Goal: Task Accomplishment & Management: Understand process/instructions

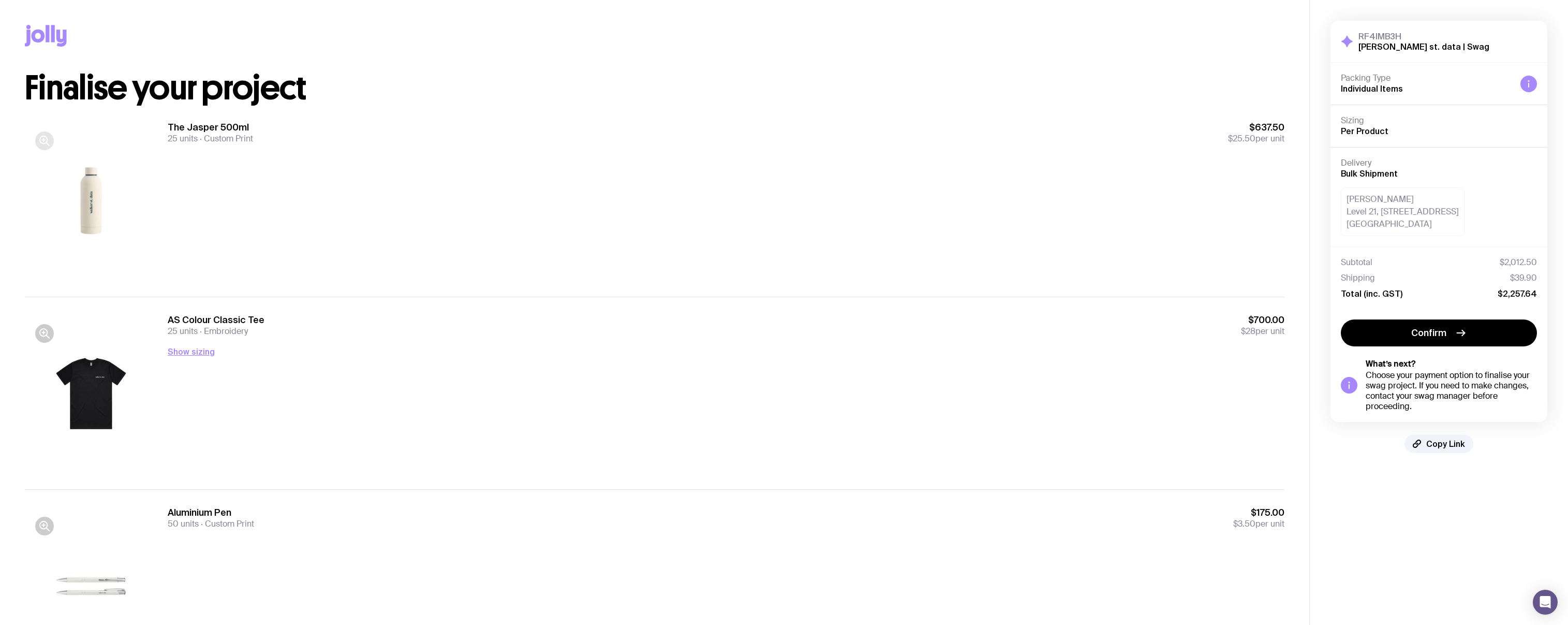
click at [49, 142] on icon "button" at bounding box center [44, 141] width 12 height 12
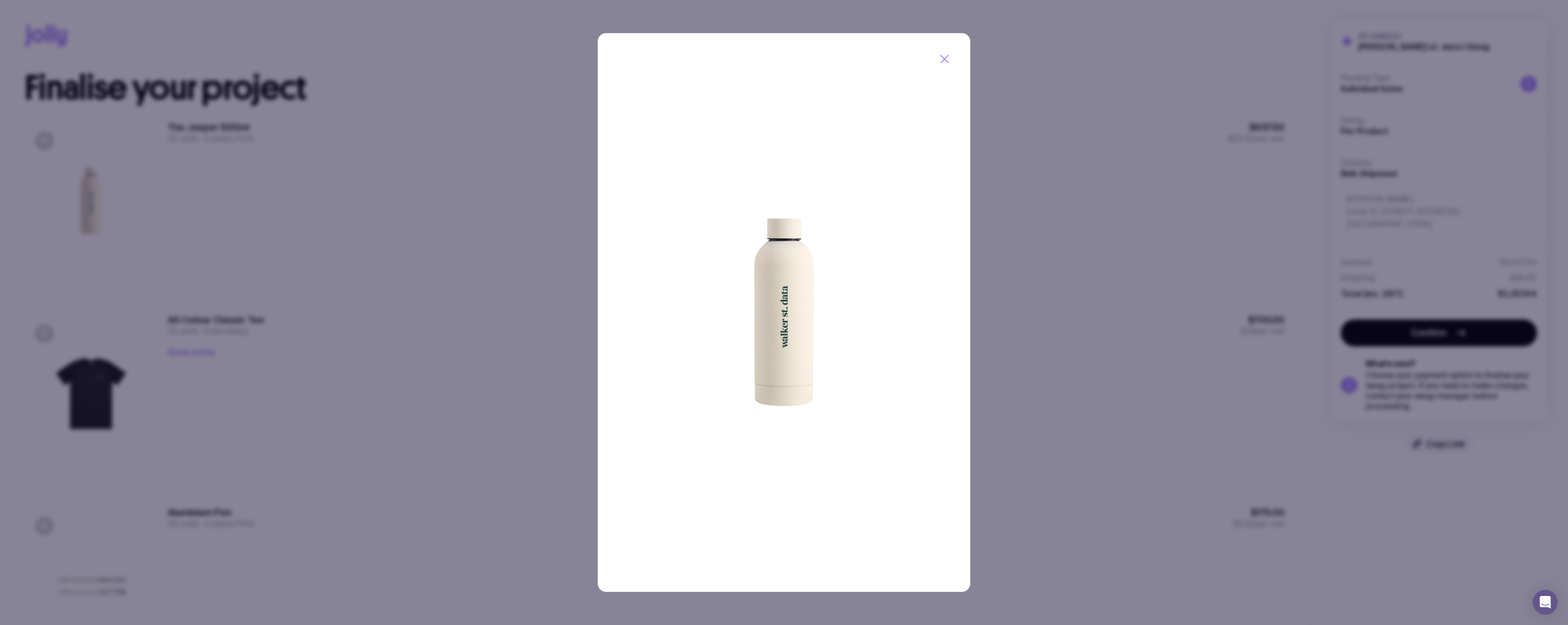
click at [310, 270] on div at bounding box center [784, 312] width 1568 height 625
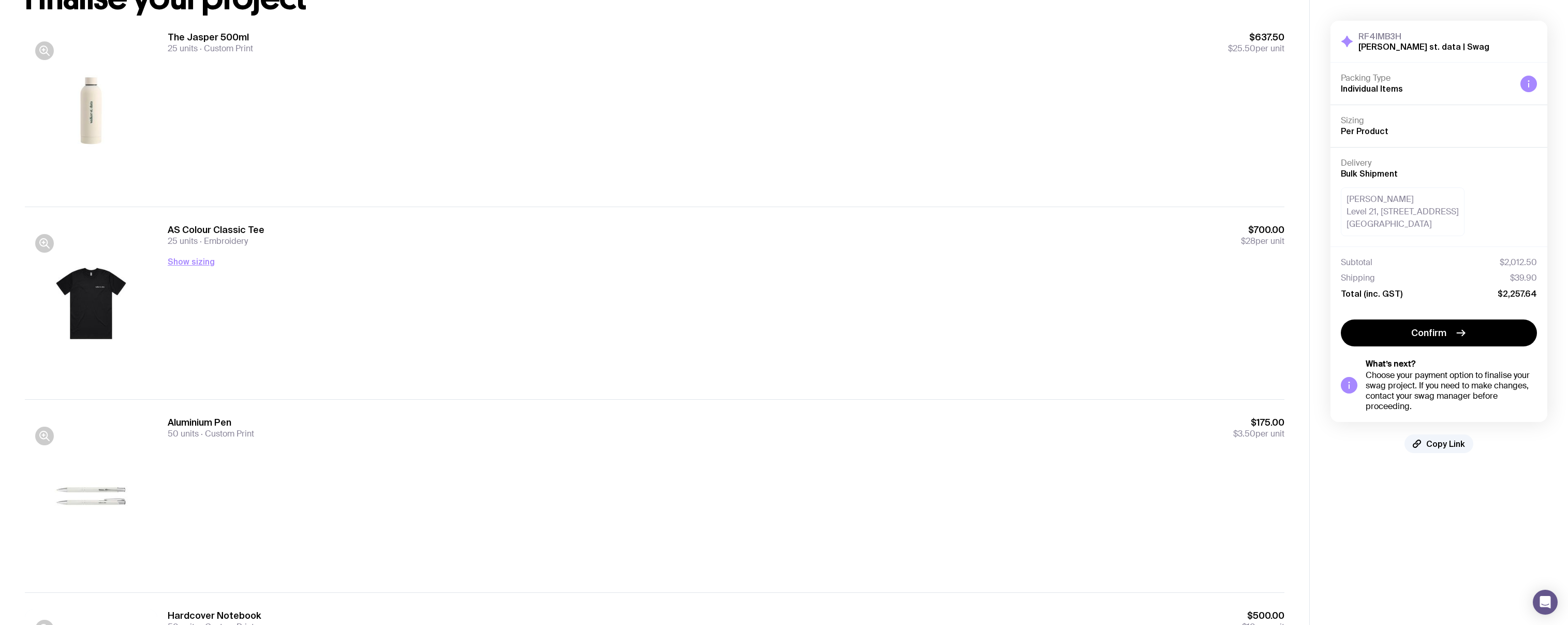
scroll to position [117, 0]
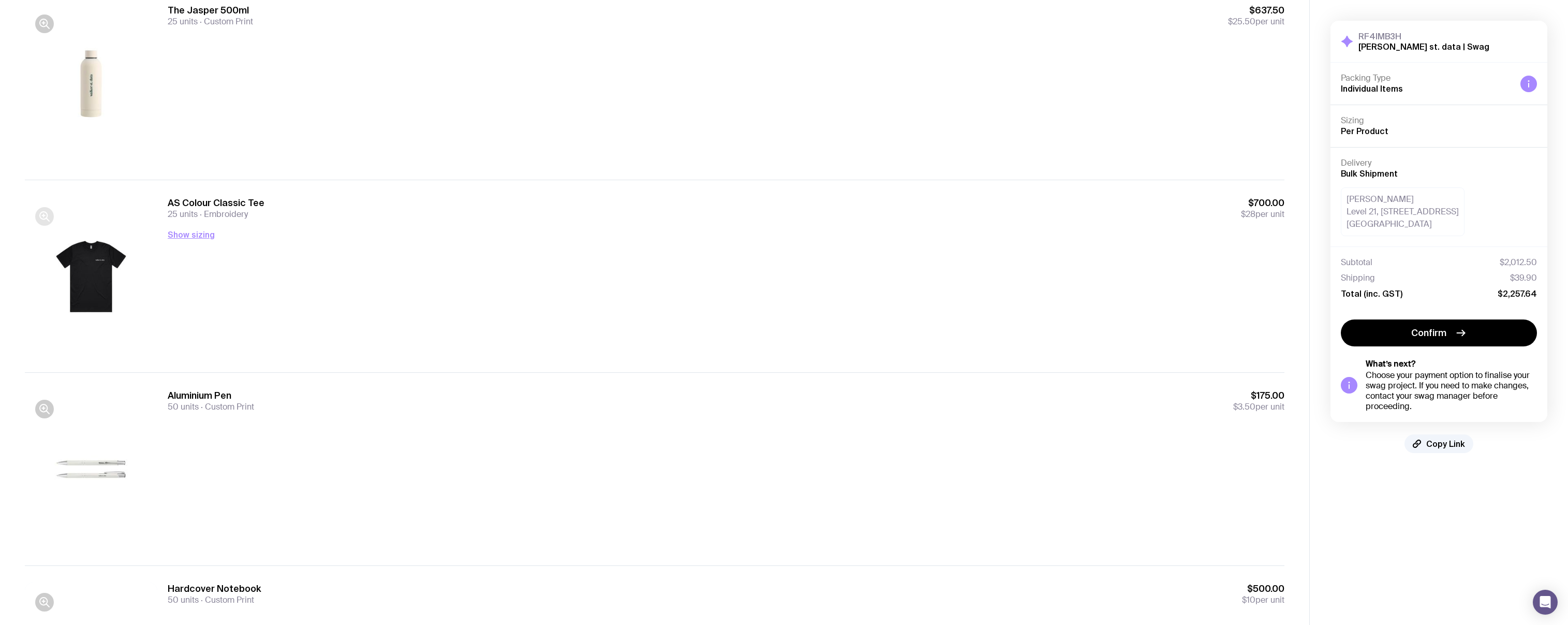
click at [40, 219] on icon "button" at bounding box center [44, 216] width 12 height 12
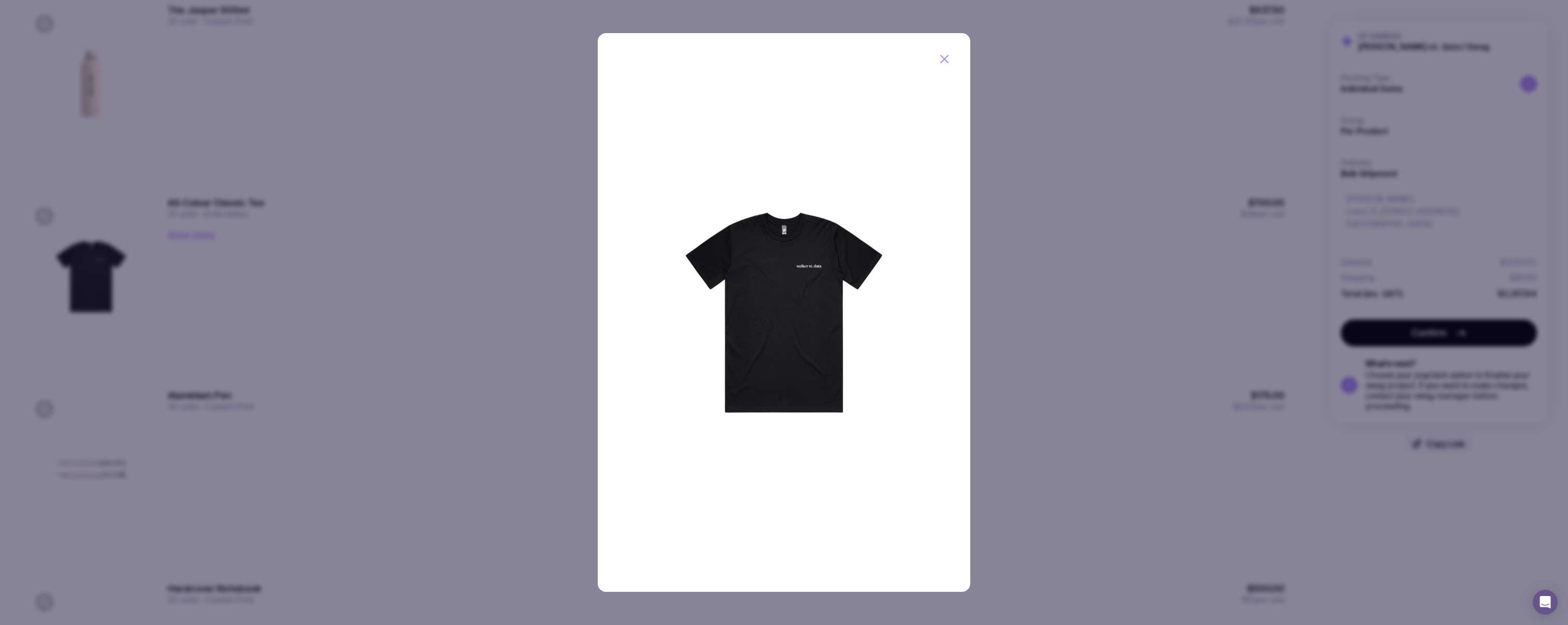
click at [271, 223] on div at bounding box center [784, 312] width 1568 height 625
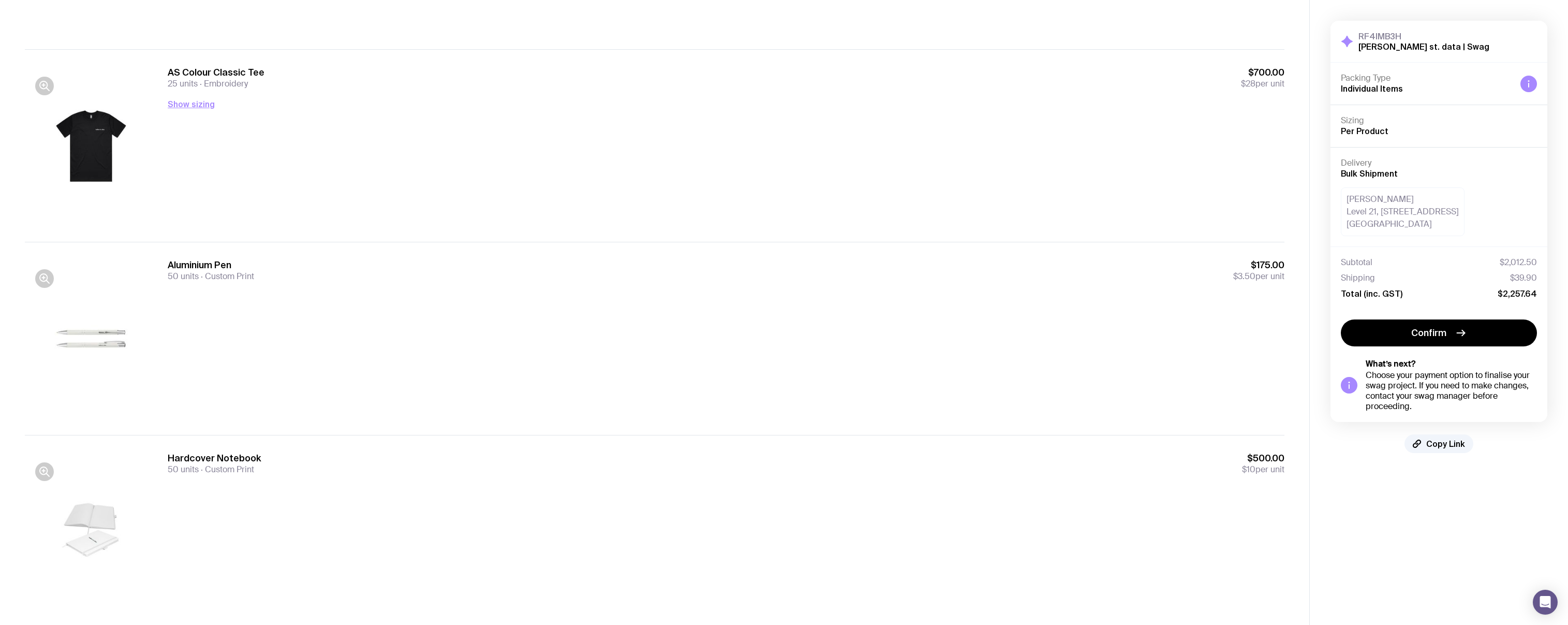
scroll to position [250, 0]
click at [50, 274] on icon "button" at bounding box center [44, 277] width 12 height 12
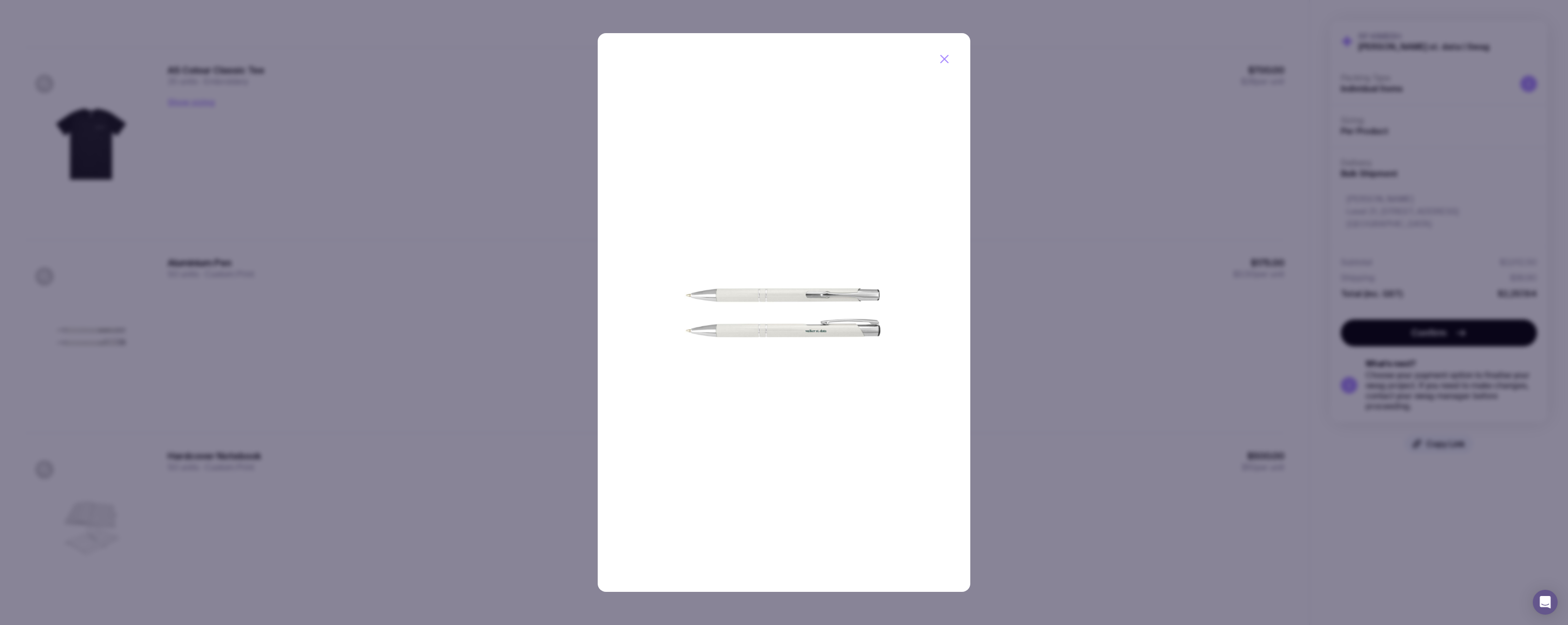
click at [303, 210] on div at bounding box center [784, 312] width 1568 height 625
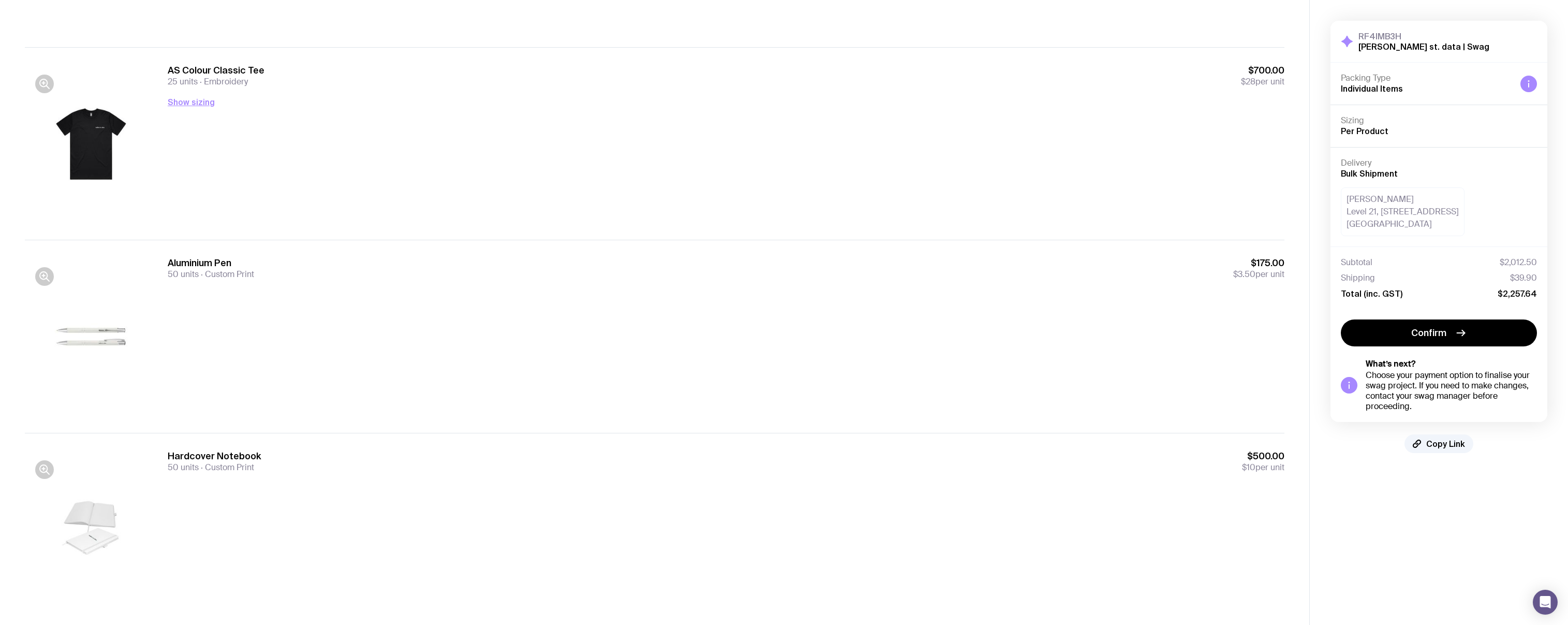
scroll to position [271, 0]
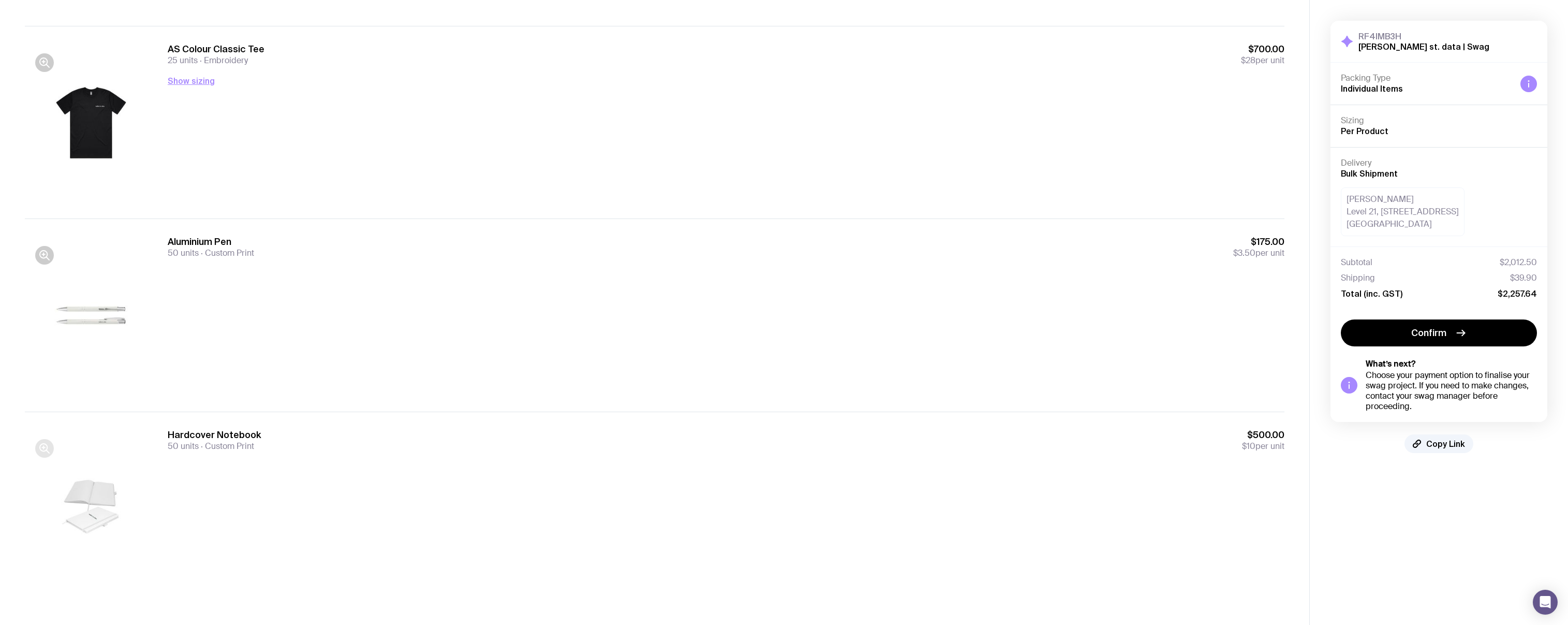
click at [44, 446] on icon "button" at bounding box center [44, 448] width 12 height 12
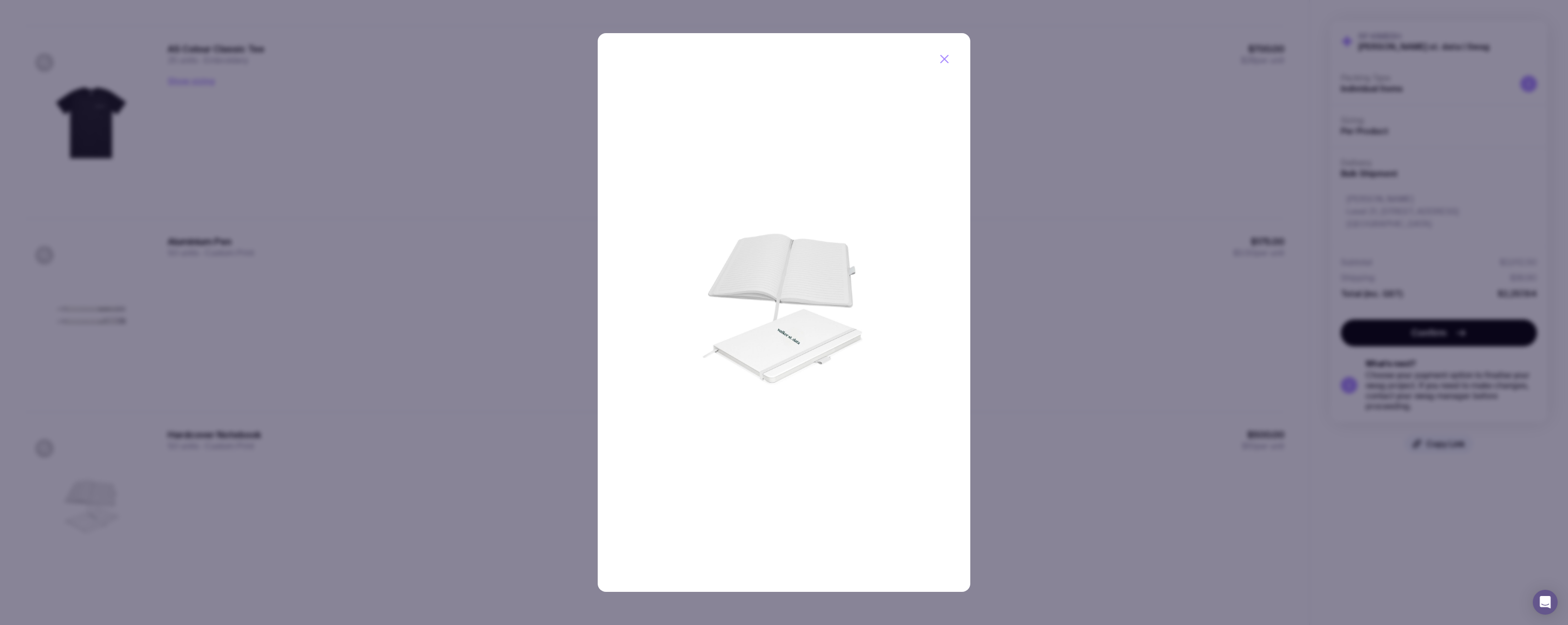
click at [320, 261] on div at bounding box center [784, 312] width 1568 height 625
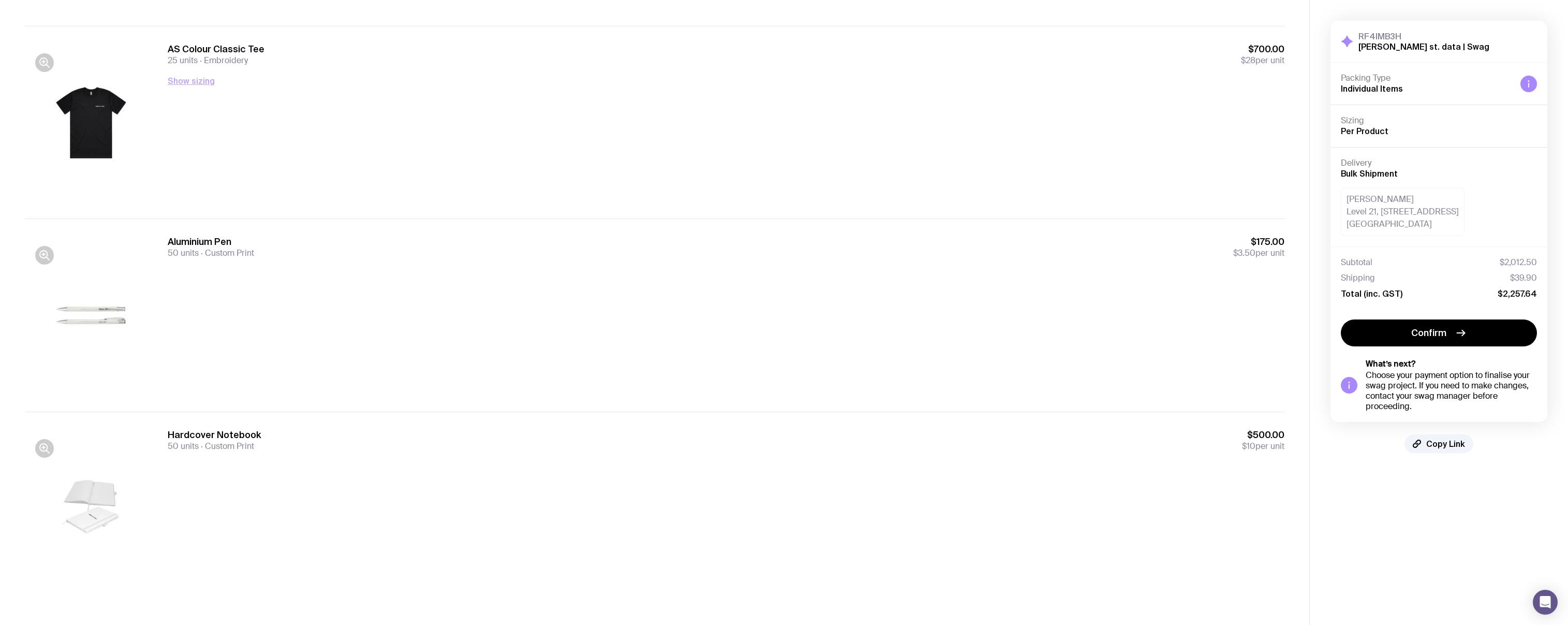
click at [191, 78] on button "Show sizing" at bounding box center [191, 80] width 47 height 12
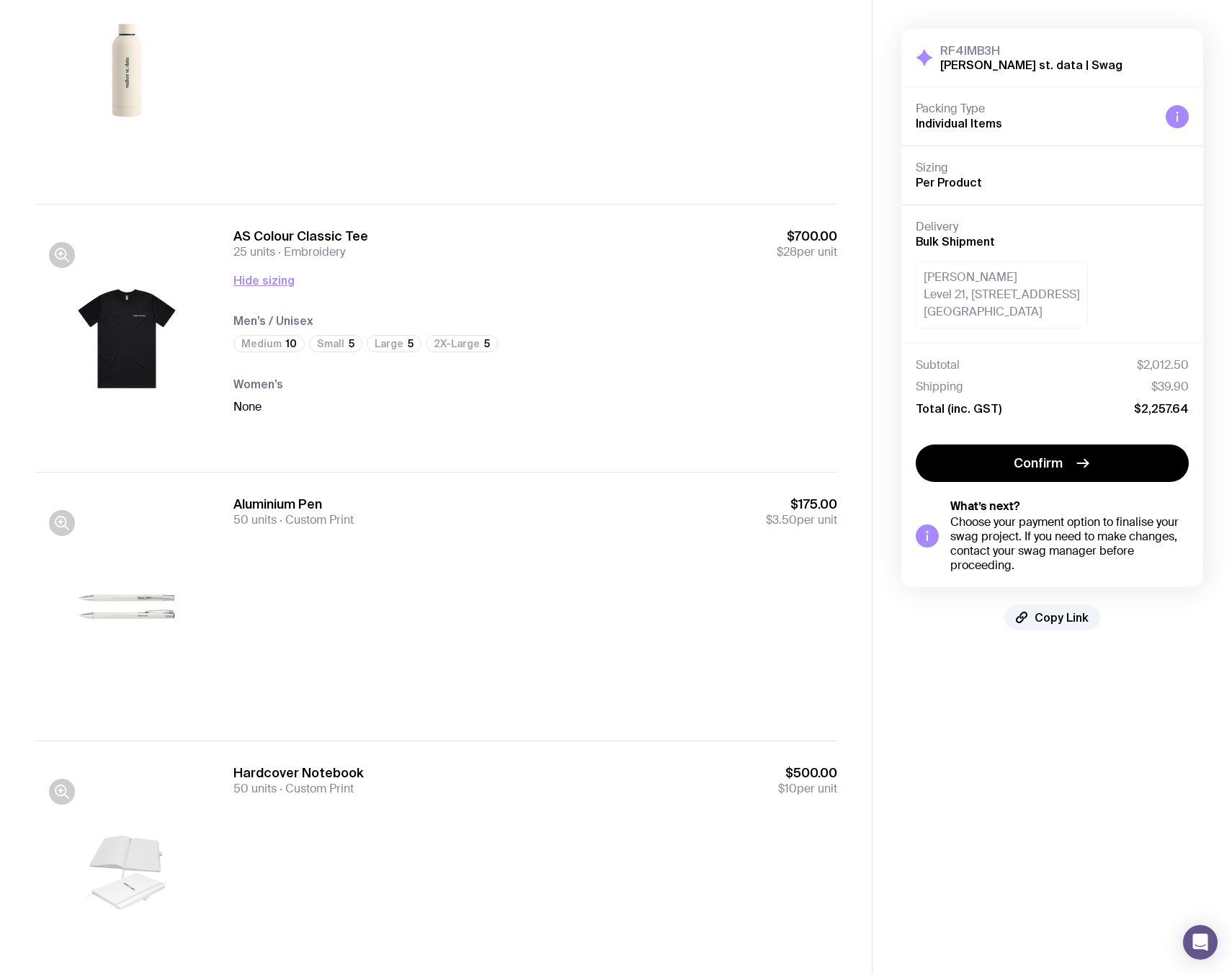
scroll to position [0, 0]
